Goal: Transaction & Acquisition: Obtain resource

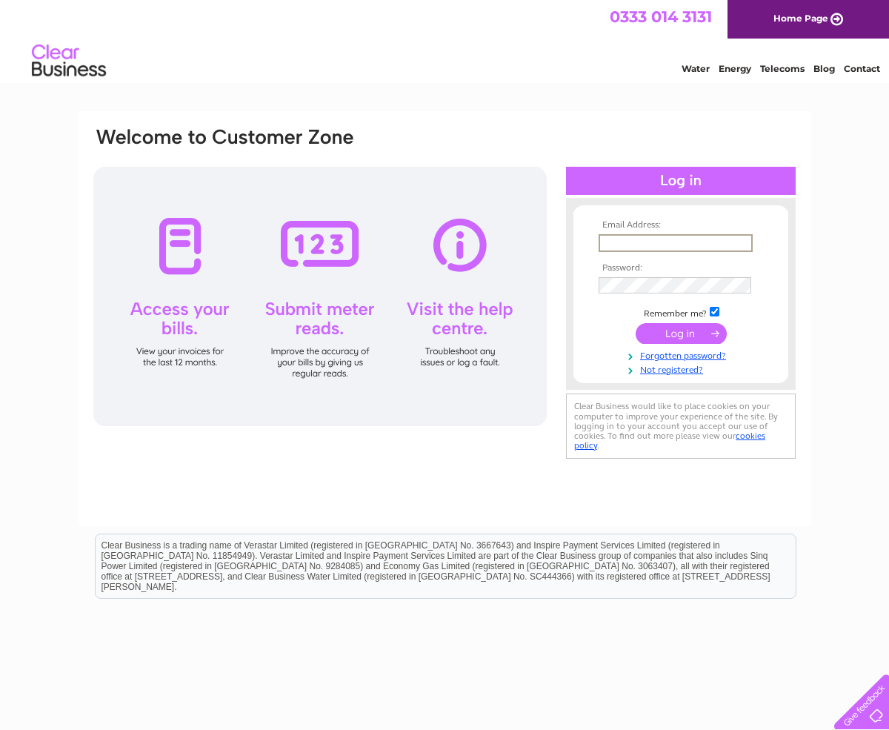
click at [614, 243] on input "text" at bounding box center [676, 243] width 154 height 18
type input "l"
click at [683, 371] on link "Not registered?" at bounding box center [683, 367] width 168 height 14
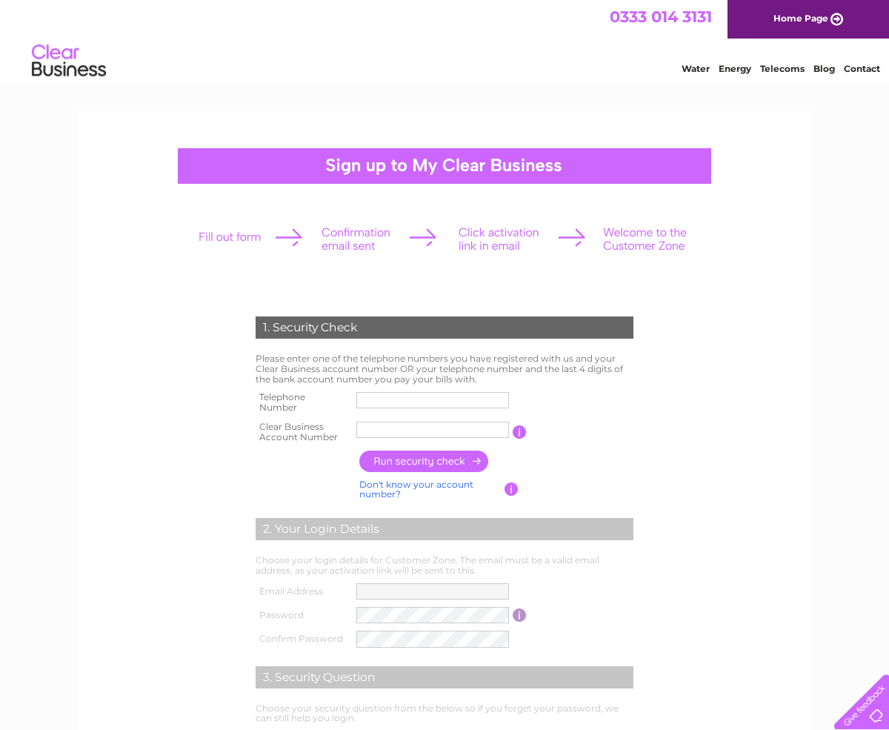
click at [405, 408] on input "text" at bounding box center [433, 400] width 153 height 16
type input "01386860103"
click at [377, 429] on input "text" at bounding box center [433, 430] width 154 height 18
type input "CB241313"
click at [401, 463] on input "button" at bounding box center [424, 461] width 130 height 21
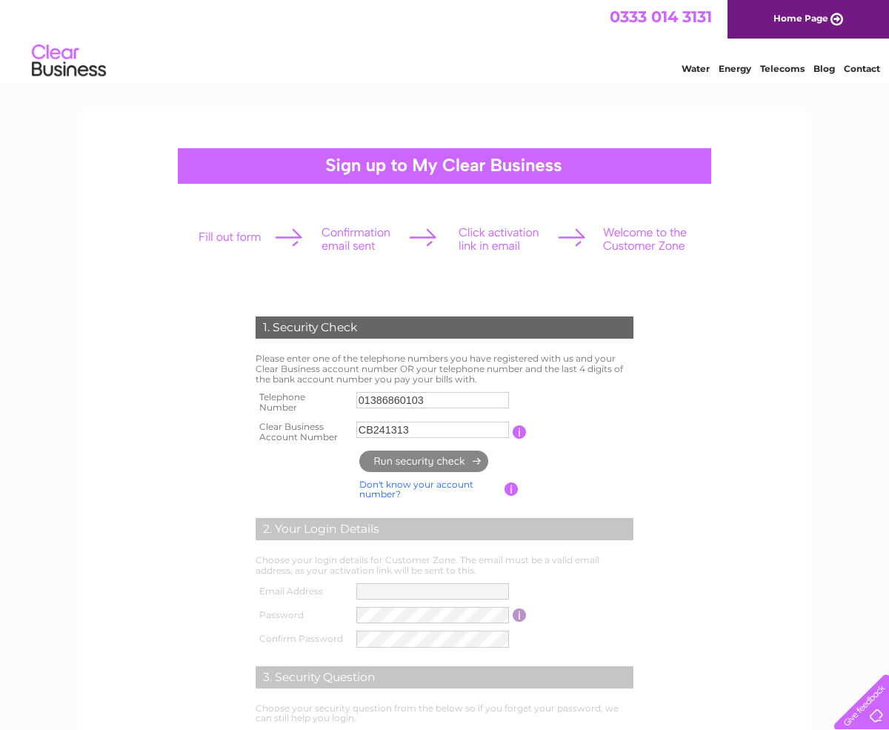
type input "**********"
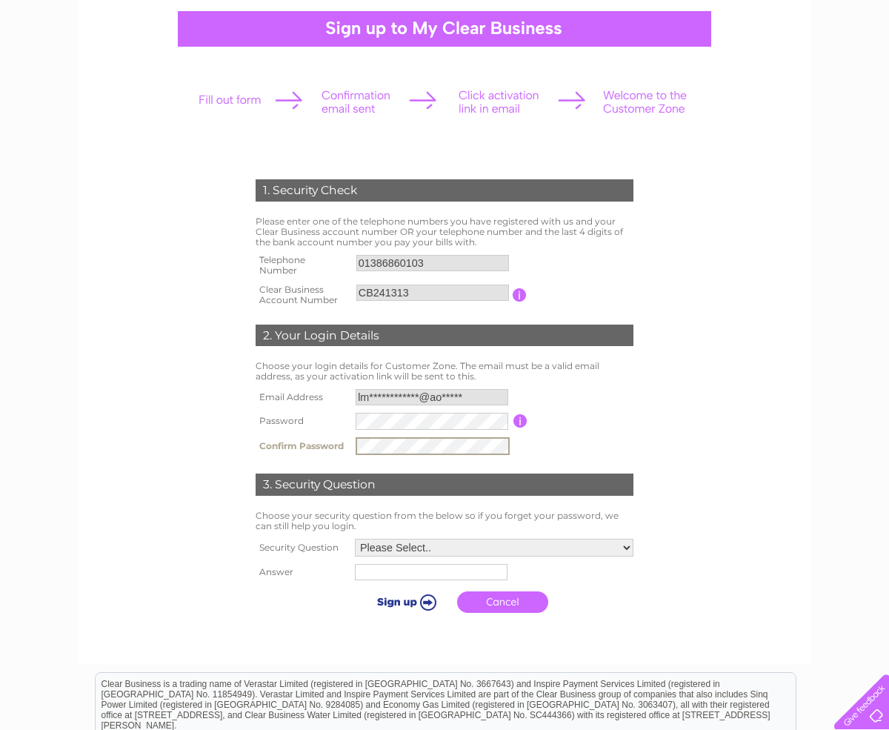
scroll to position [143, 0]
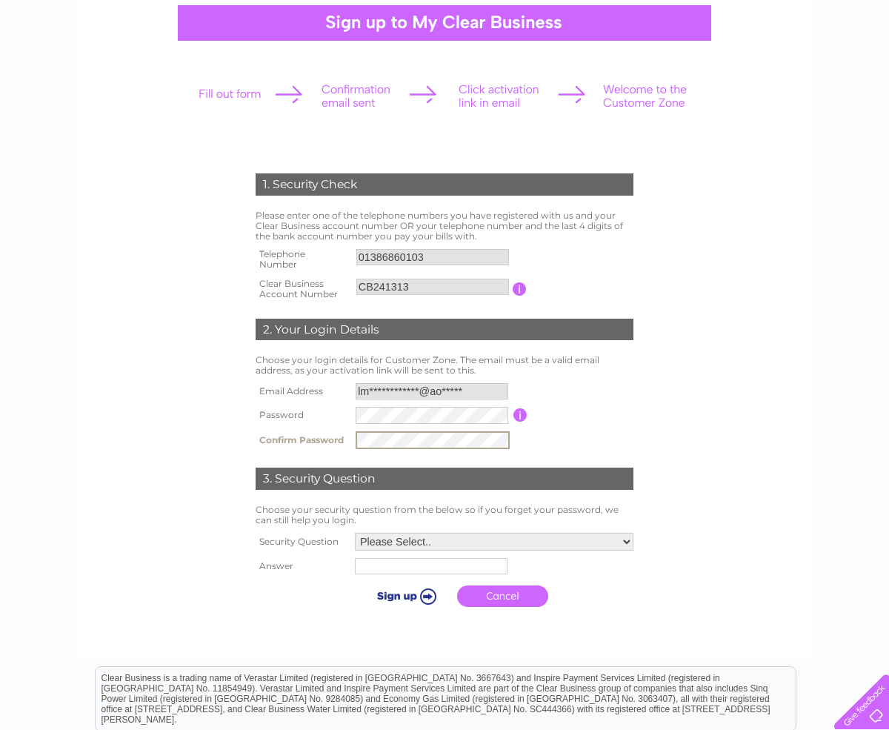
click at [627, 540] on select "Please Select.. In what town or city was your first job? In what town or city d…" at bounding box center [494, 542] width 279 height 18
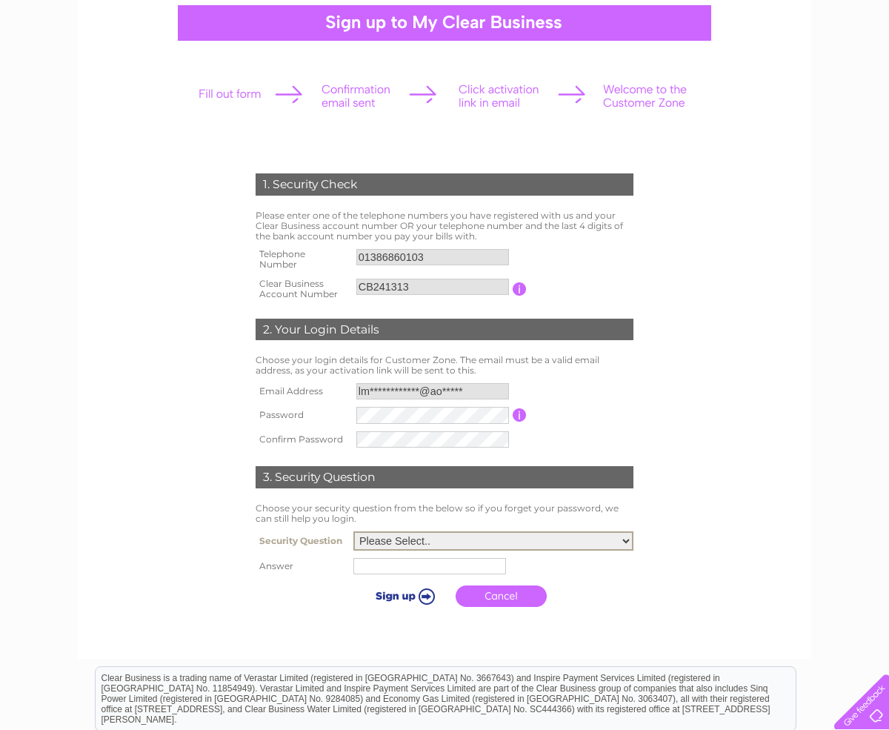
select select "5"
click at [354, 532] on select "Please Select.. In what town or city was your first job? In what town or city d…" at bounding box center [494, 540] width 280 height 19
click at [373, 570] on input "text" at bounding box center [432, 566] width 154 height 18
type input "Tibes"
click at [399, 598] on input "submit" at bounding box center [404, 594] width 91 height 21
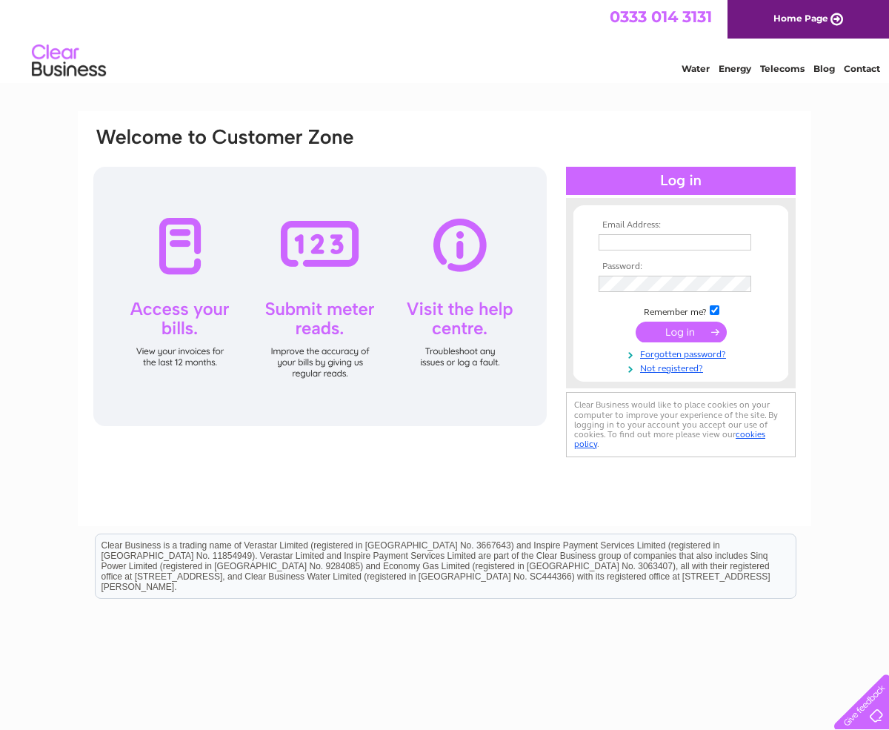
click at [611, 241] on input "text" at bounding box center [675, 242] width 153 height 16
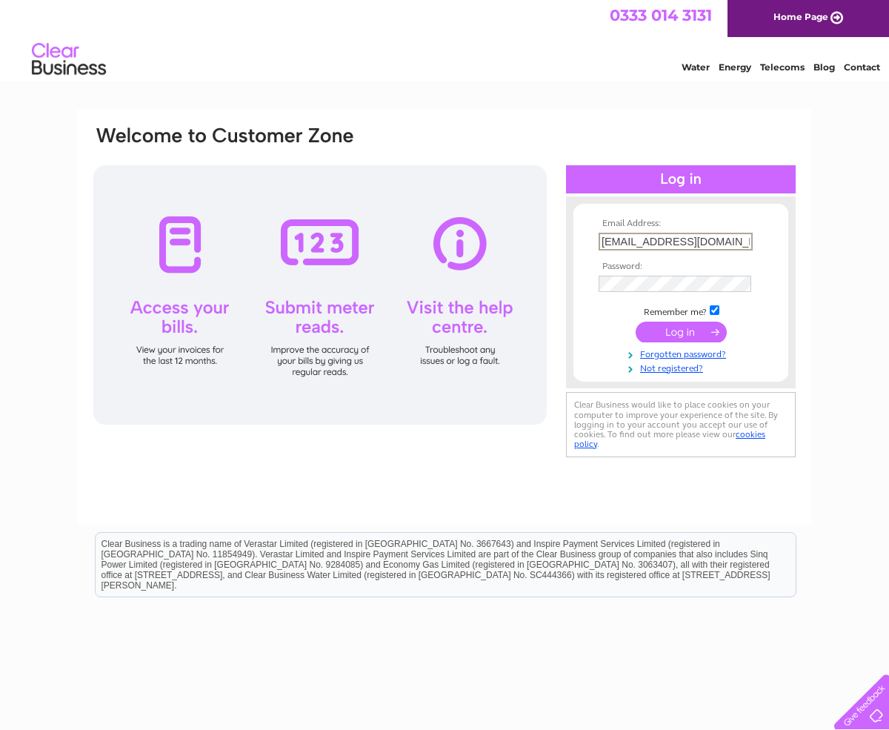
scroll to position [3, 0]
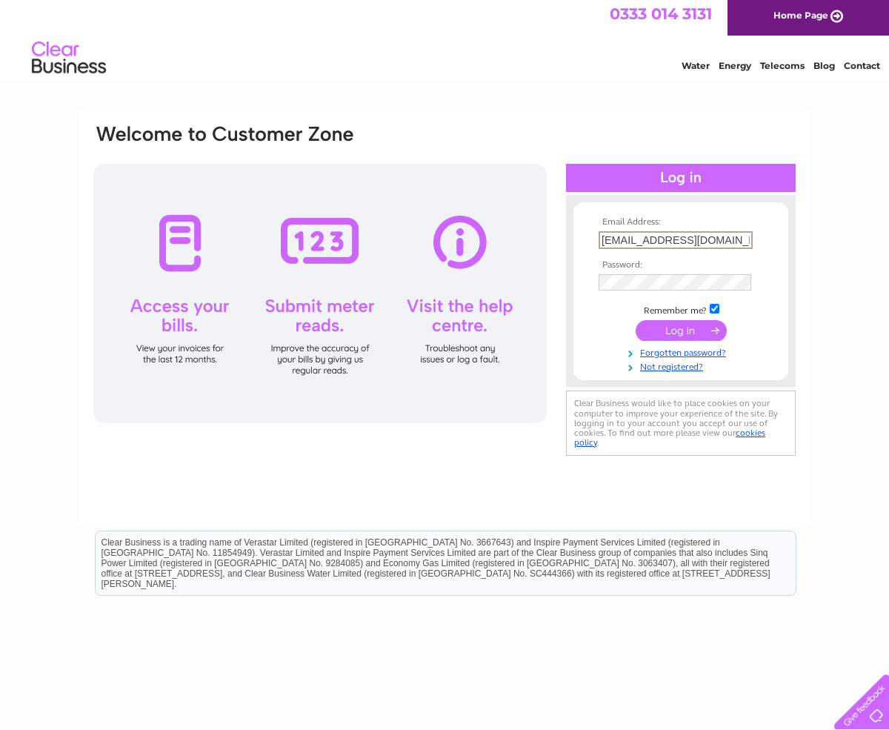
type input "[EMAIL_ADDRESS][DOMAIN_NAME]"
click at [675, 328] on input "submit" at bounding box center [681, 329] width 91 height 21
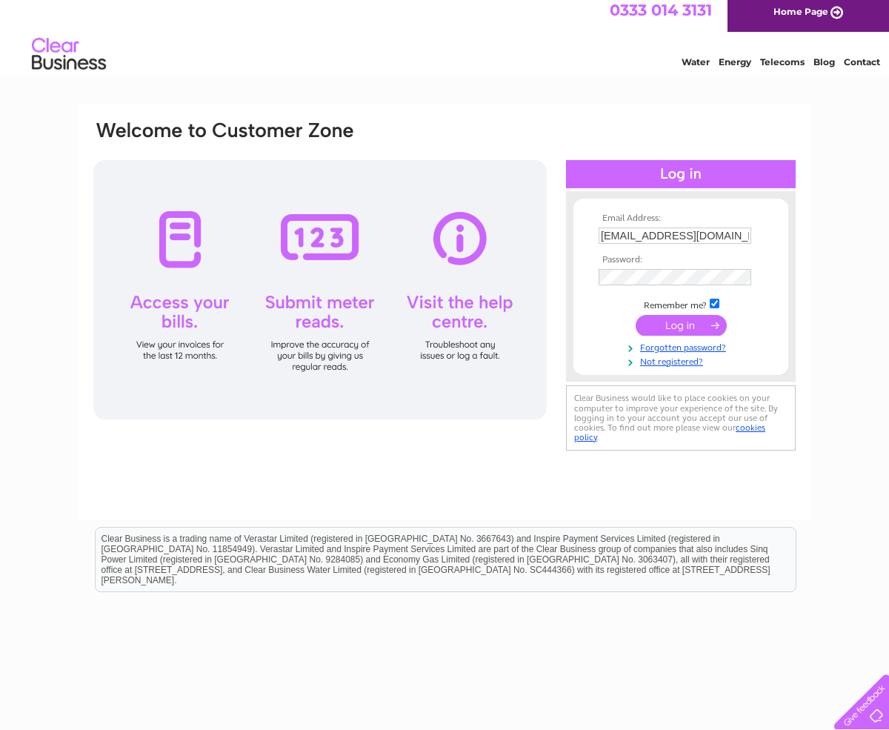
scroll to position [7, 0]
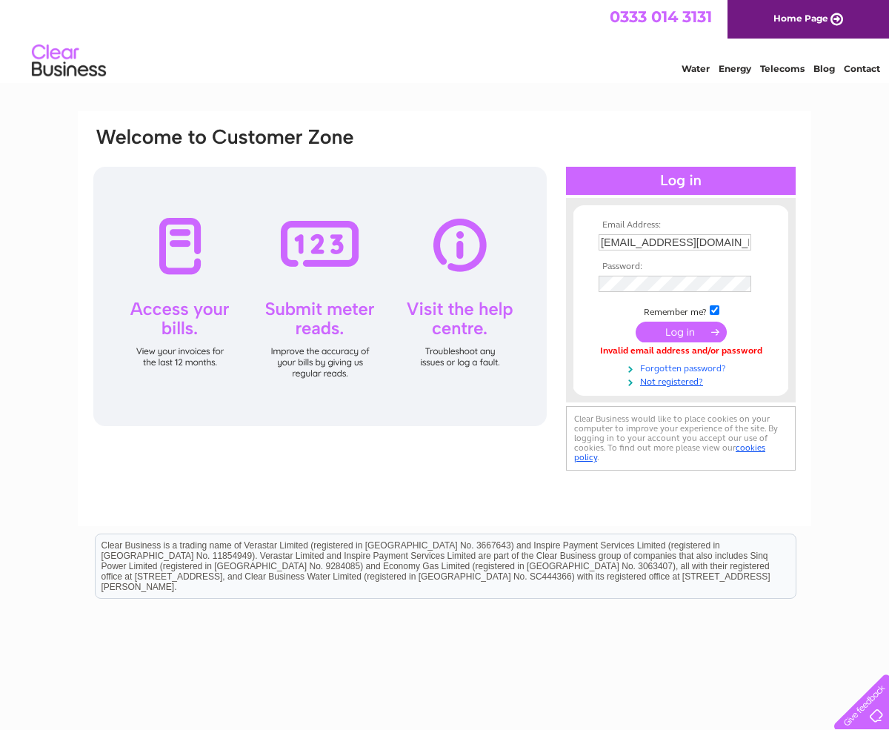
click at [676, 368] on link "Forgotten password?" at bounding box center [683, 367] width 168 height 14
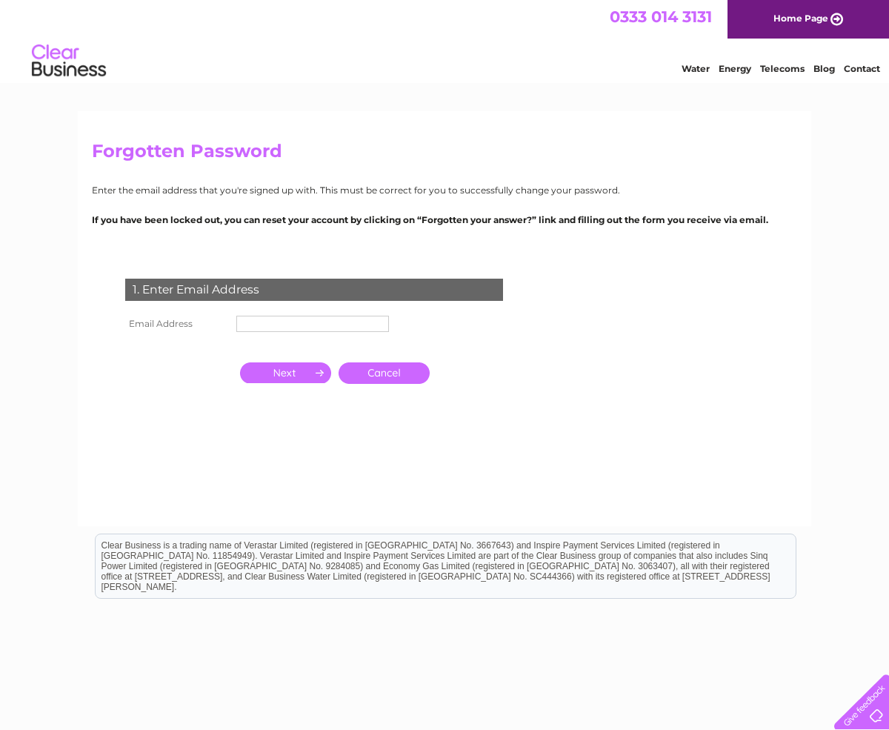
click at [284, 323] on input "text" at bounding box center [312, 324] width 153 height 16
type input "lmarkhambeauty@aol.com"
click at [305, 373] on input "button" at bounding box center [285, 374] width 91 height 21
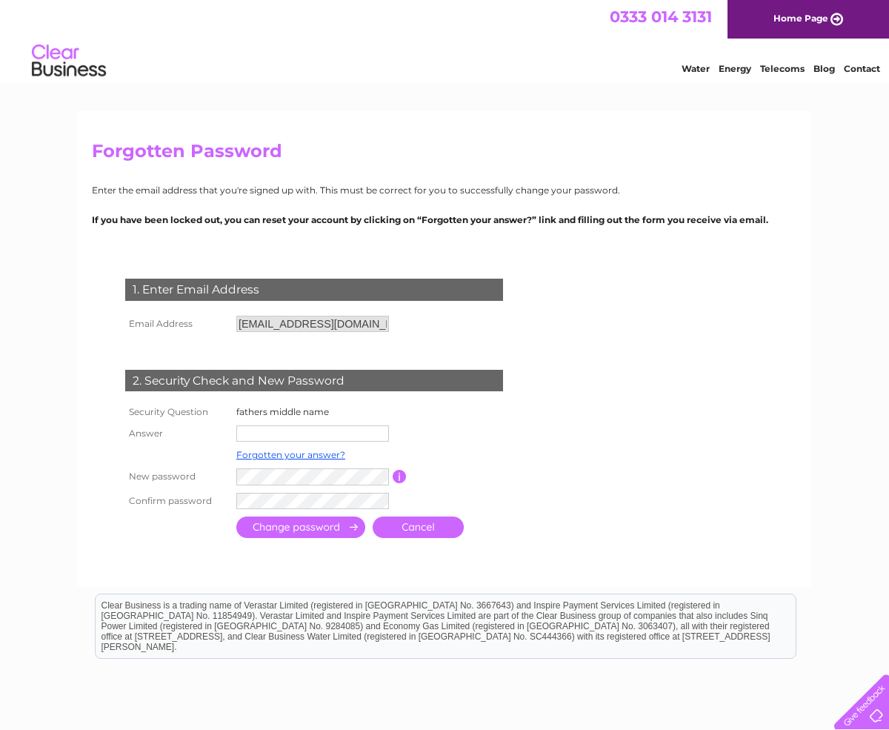
click at [296, 429] on input "text" at bounding box center [312, 433] width 153 height 16
type input "Spencer"
click at [295, 530] on input "submit" at bounding box center [300, 527] width 129 height 21
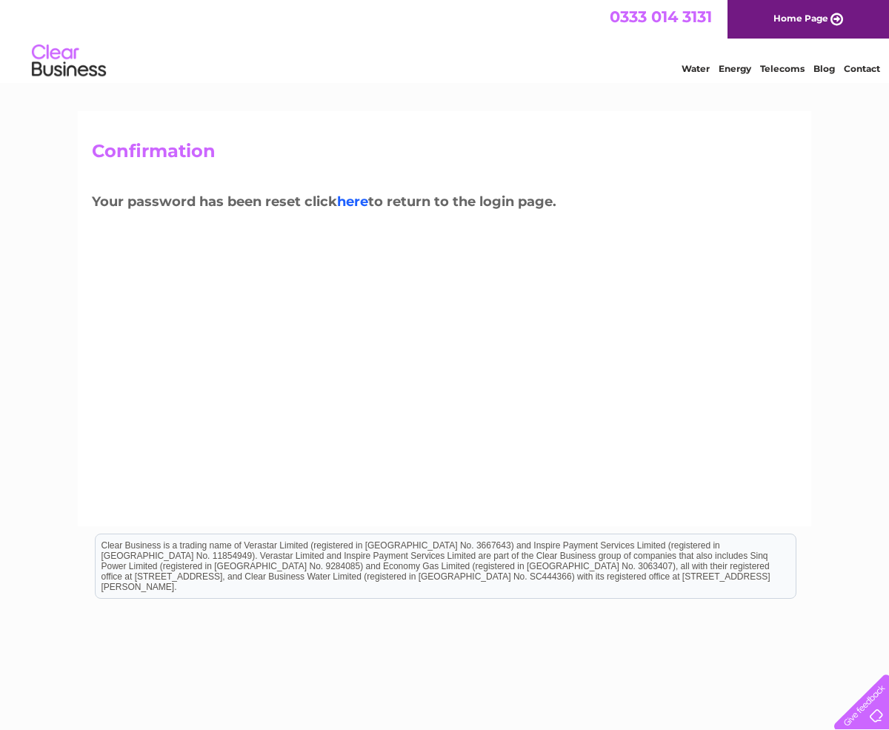
click at [359, 205] on link "here" at bounding box center [352, 201] width 31 height 16
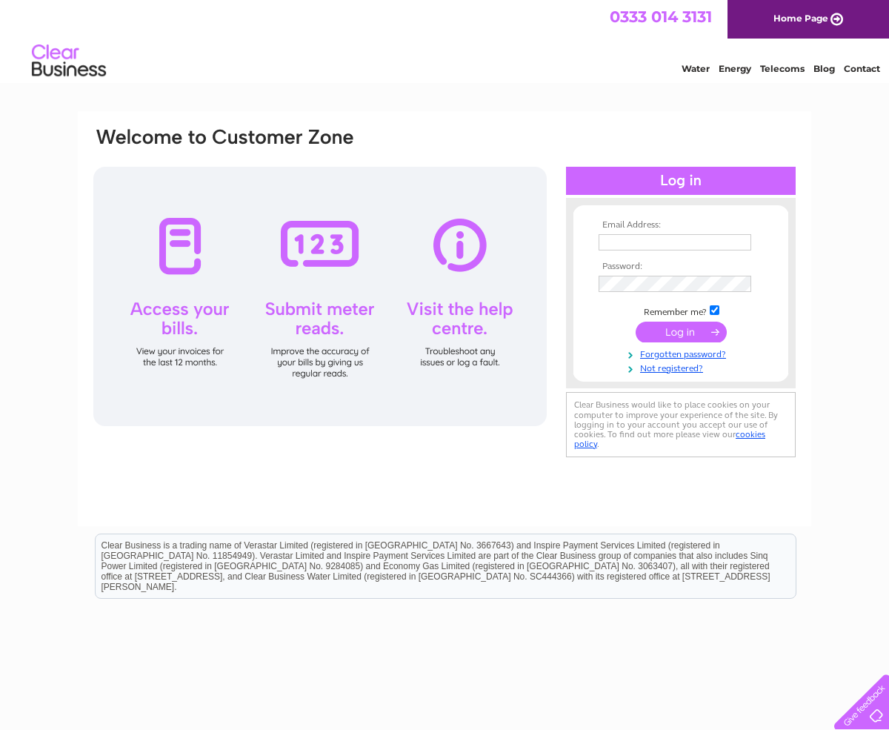
type input "[EMAIL_ADDRESS][DOMAIN_NAME]"
click at [686, 329] on input "submit" at bounding box center [681, 332] width 91 height 21
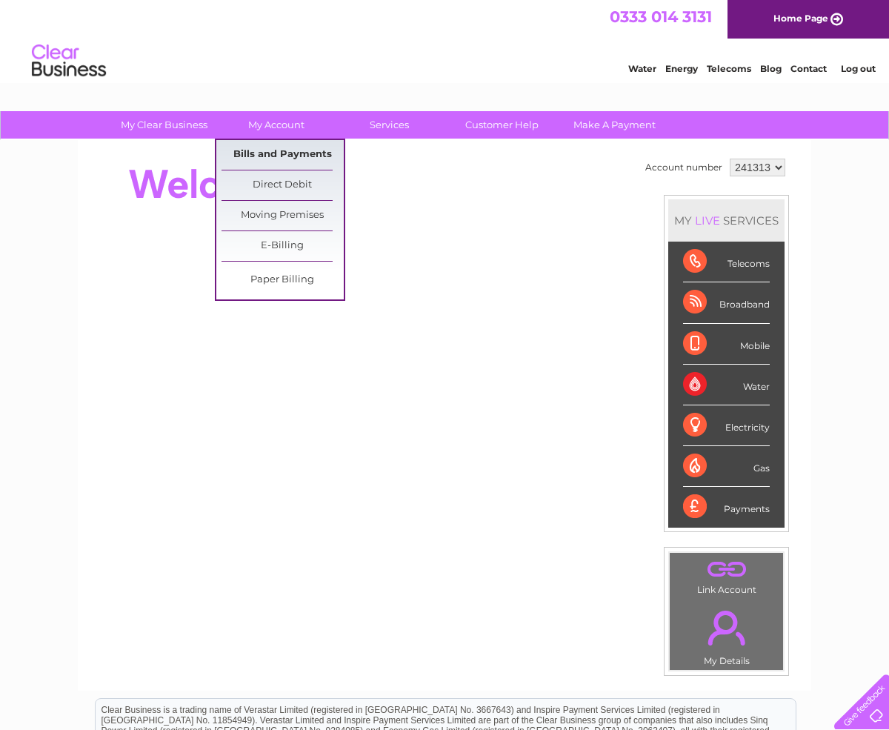
click at [274, 156] on link "Bills and Payments" at bounding box center [283, 155] width 122 height 30
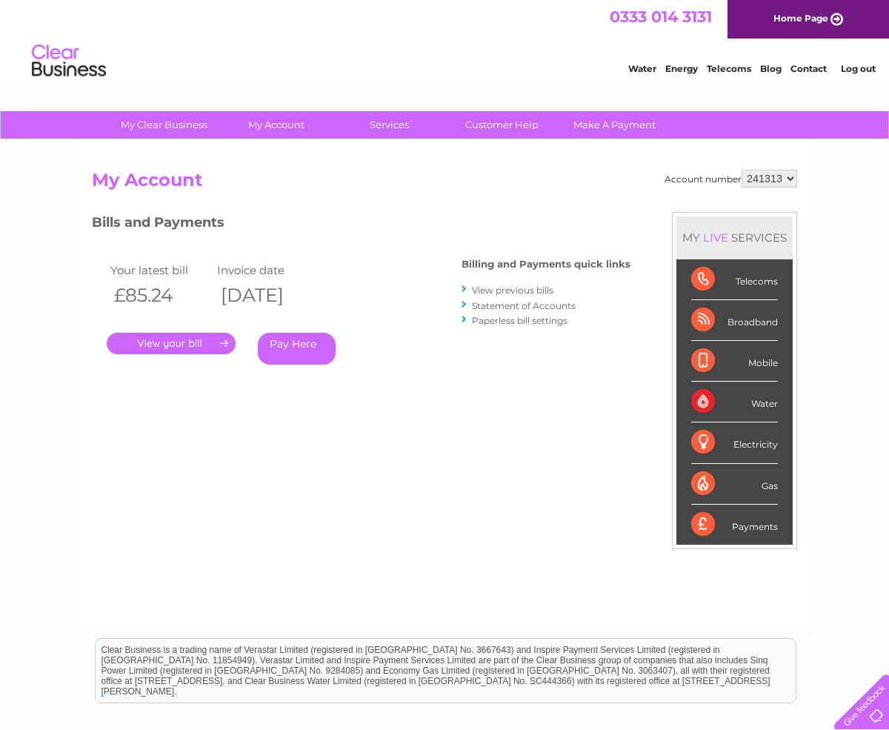
click at [541, 304] on link "Statement of Accounts" at bounding box center [524, 305] width 104 height 11
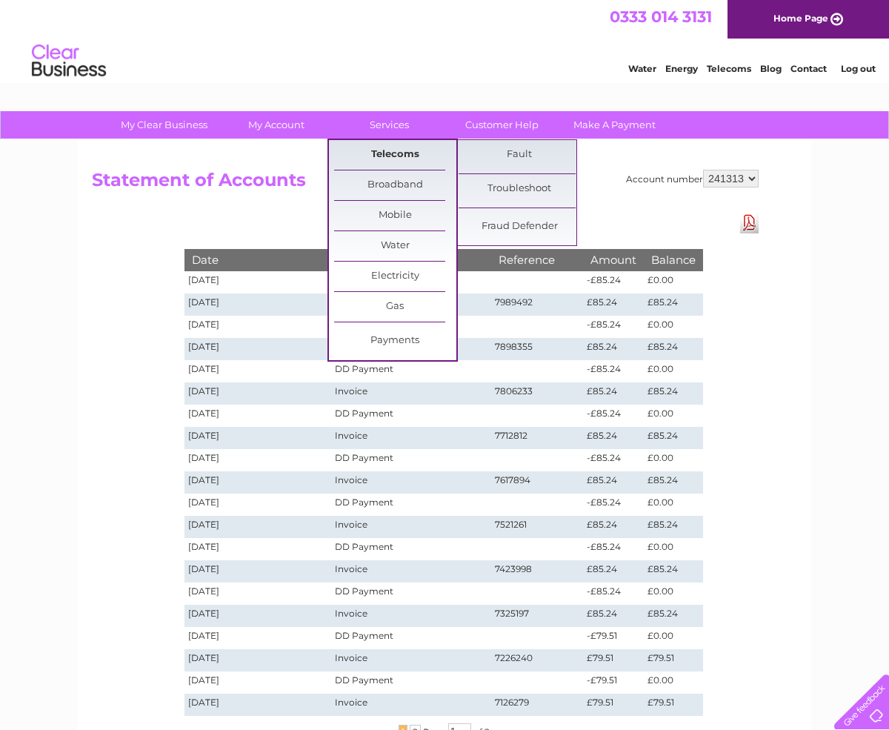
click at [388, 153] on link "Telecoms" at bounding box center [395, 155] width 122 height 30
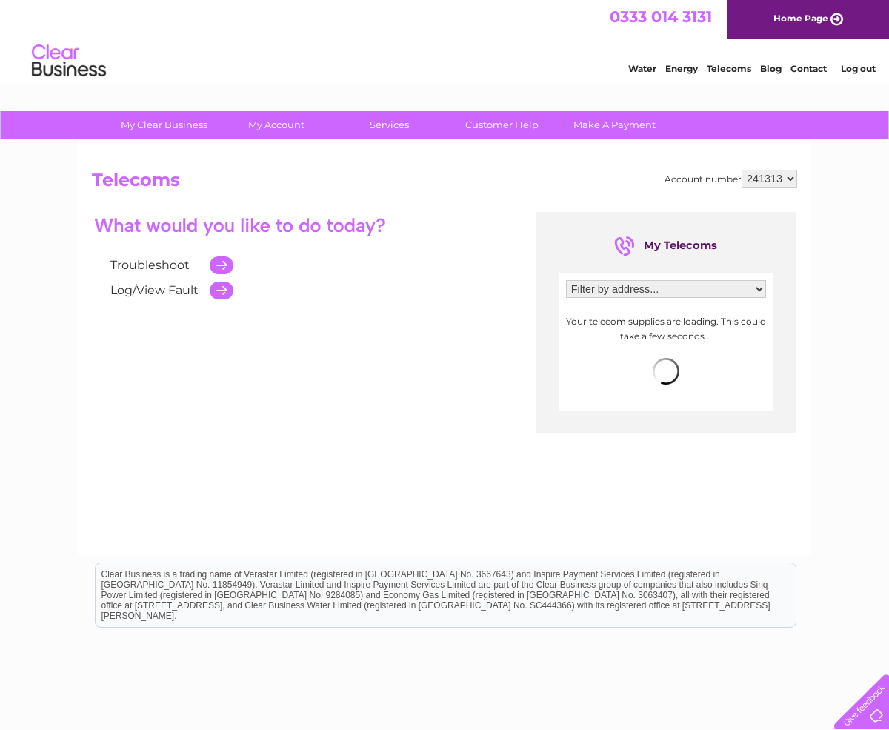
click at [388, 185] on h2 "Telecoms" at bounding box center [445, 184] width 706 height 28
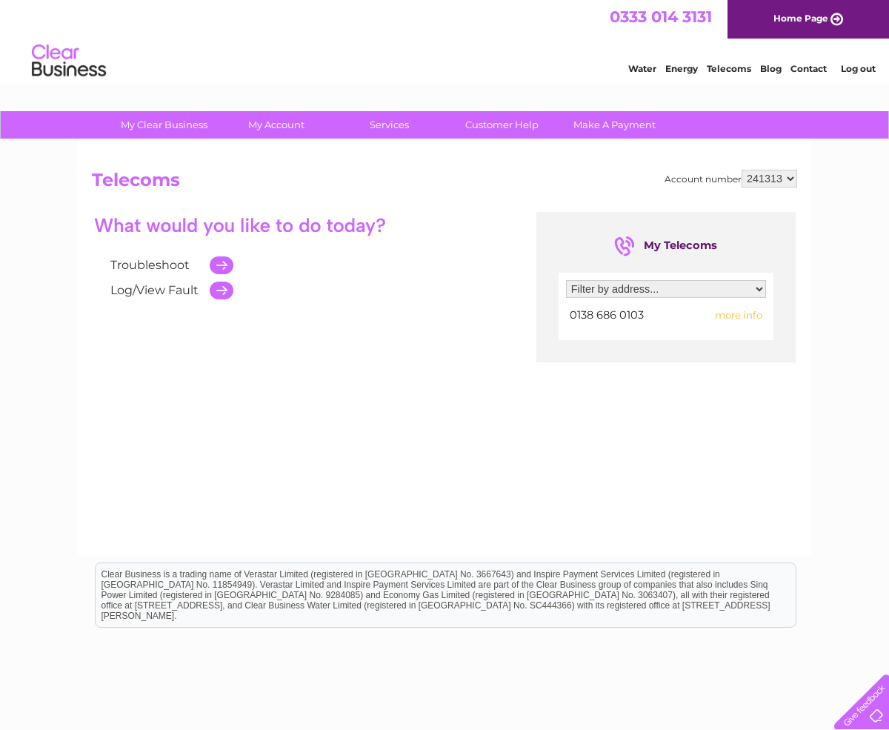
scroll to position [1, 0]
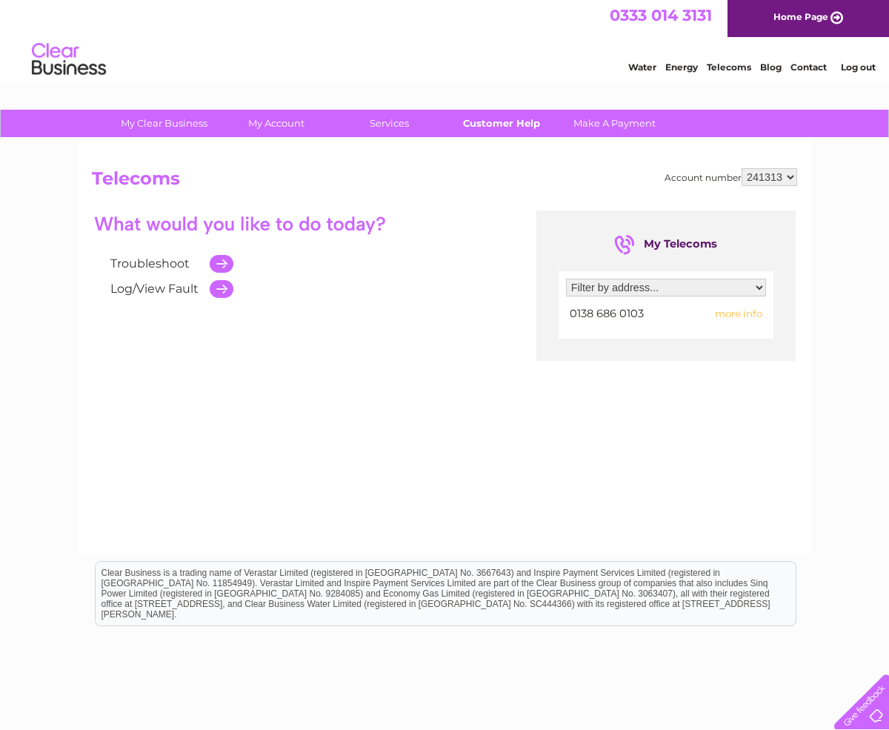
click at [487, 122] on link "Customer Help" at bounding box center [502, 123] width 122 height 27
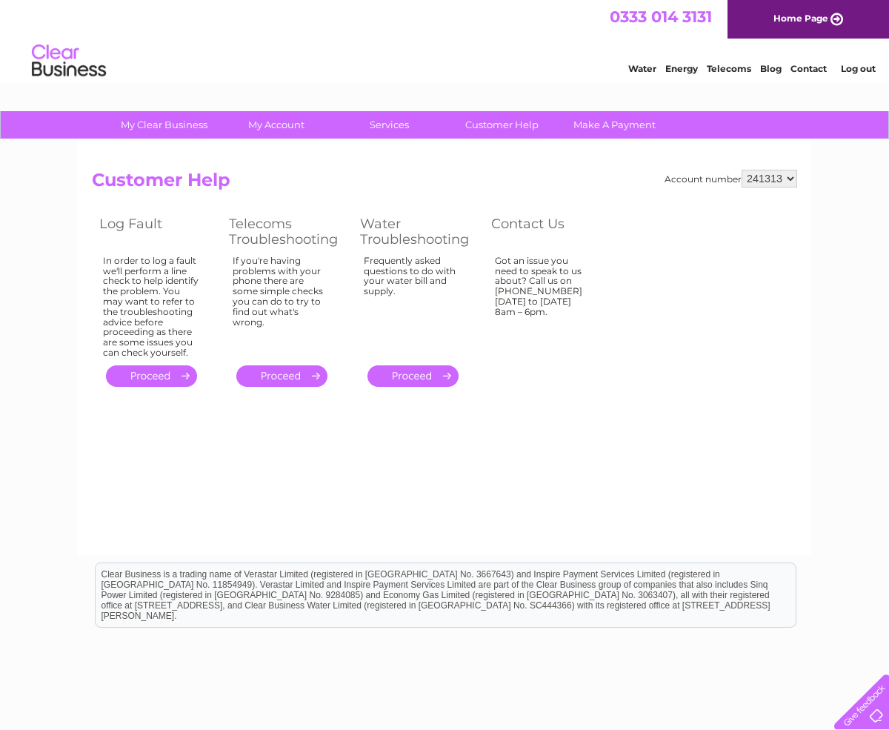
click at [587, 195] on h2 "Customer Help" at bounding box center [445, 184] width 706 height 28
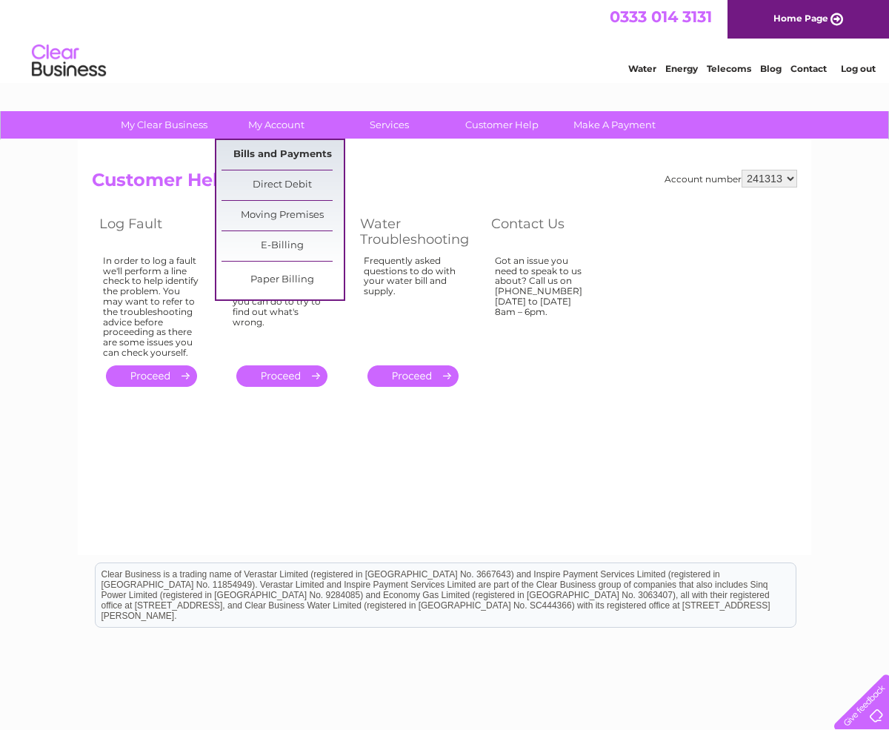
click at [273, 153] on link "Bills and Payments" at bounding box center [283, 155] width 122 height 30
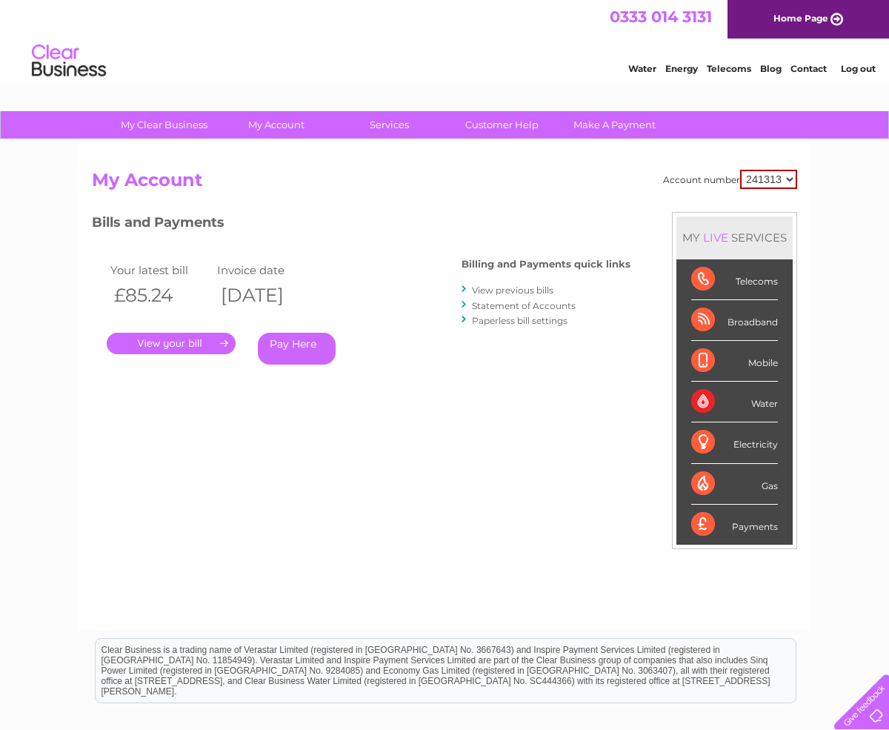
click at [199, 342] on link "." at bounding box center [171, 343] width 129 height 21
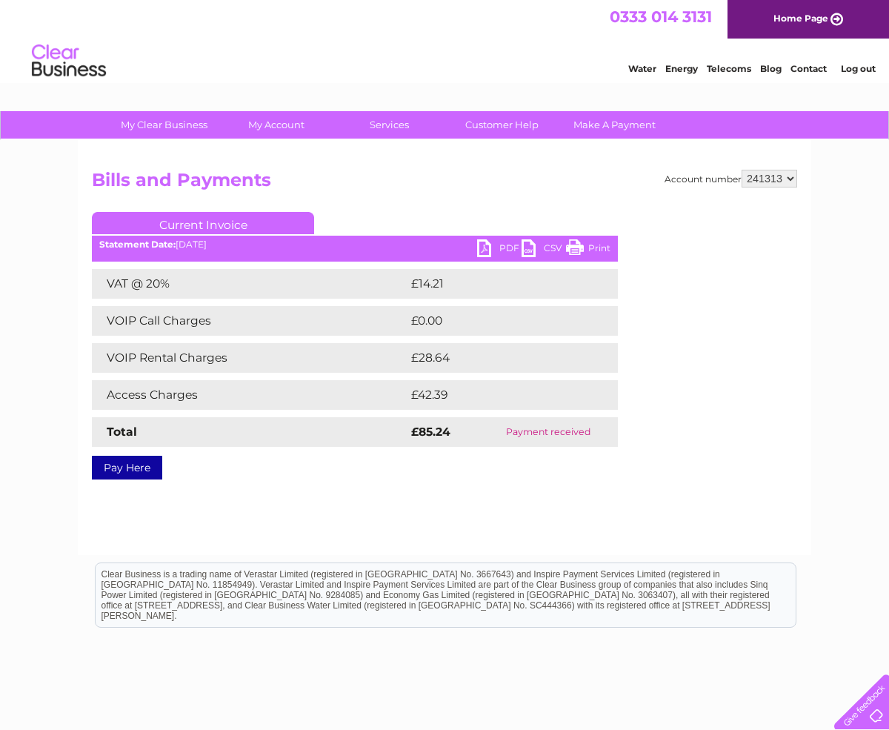
click at [509, 248] on link "PDF" at bounding box center [499, 249] width 44 height 21
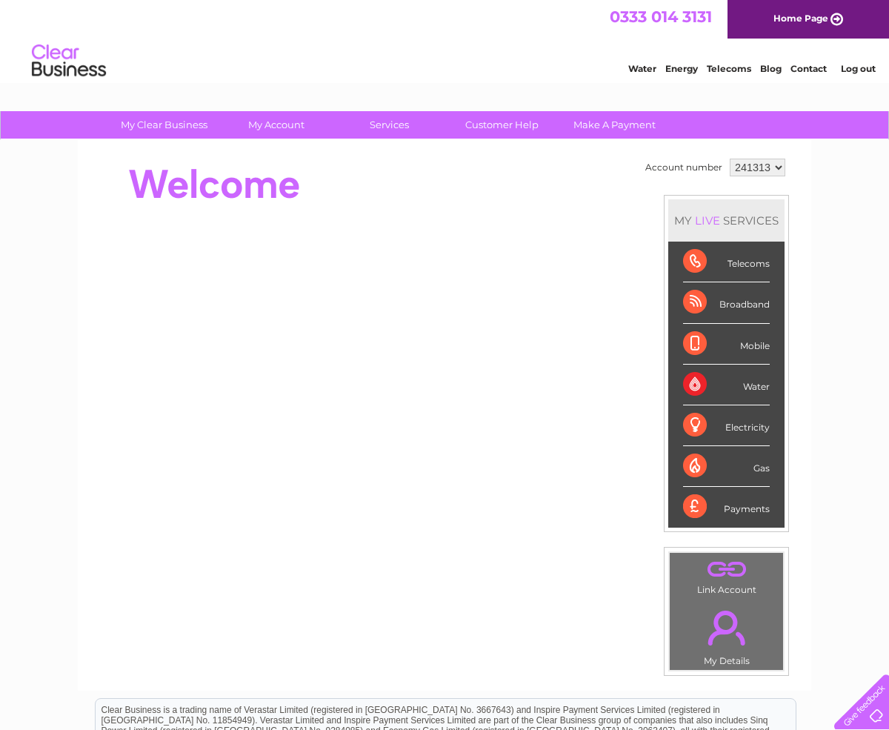
click at [864, 66] on link "Log out" at bounding box center [858, 68] width 35 height 11
